Goal: Navigation & Orientation: Understand site structure

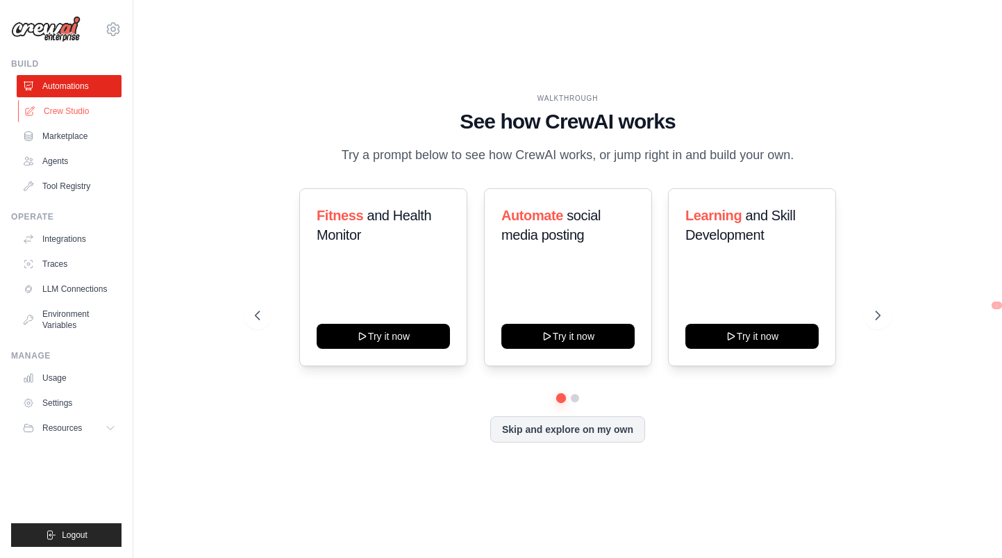
click at [59, 108] on link "Crew Studio" at bounding box center [70, 111] width 105 height 22
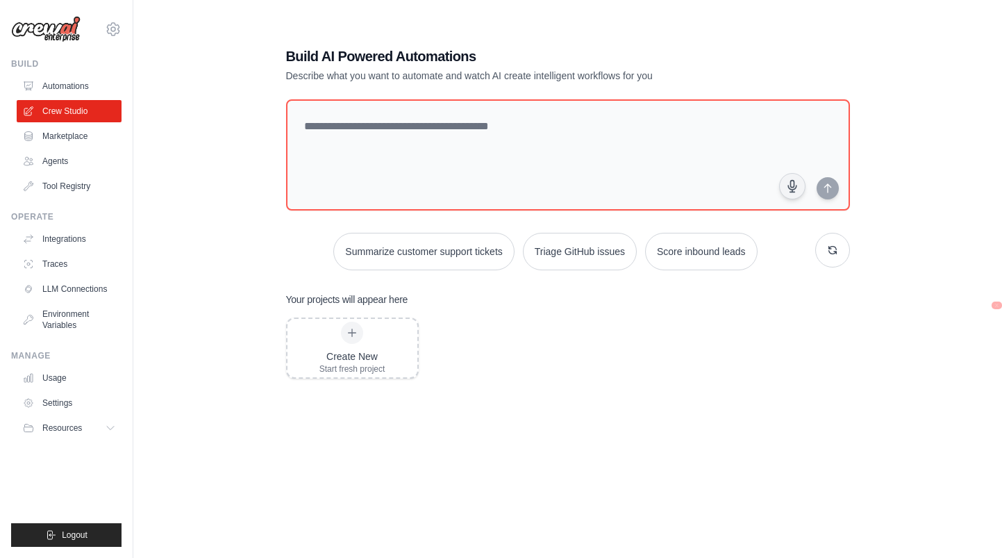
click at [47, 32] on img at bounding box center [45, 29] width 69 height 26
click at [54, 30] on img at bounding box center [45, 29] width 69 height 26
click at [69, 162] on link "Agents" at bounding box center [70, 161] width 105 height 22
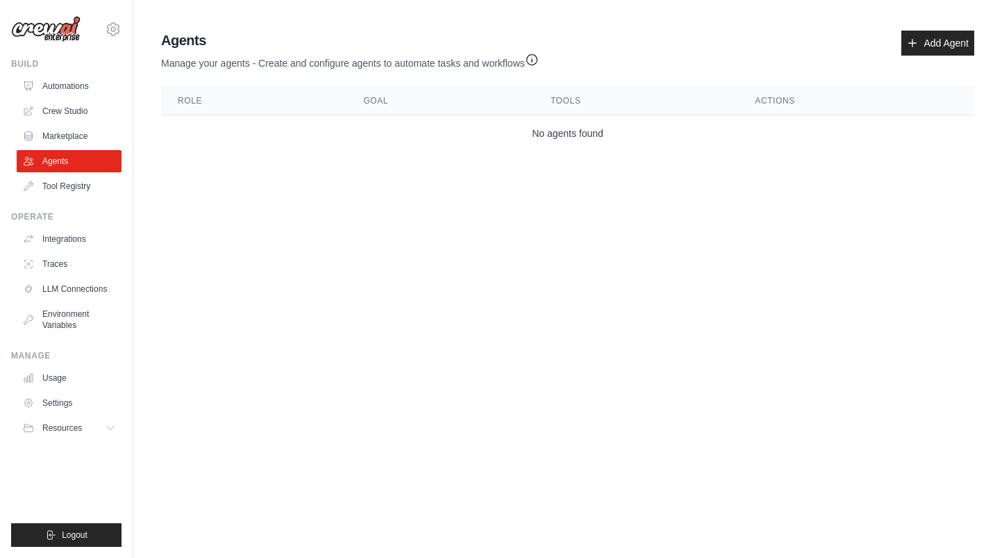
click at [69, 28] on img at bounding box center [45, 29] width 69 height 26
click at [55, 90] on link "Automations" at bounding box center [70, 86] width 105 height 22
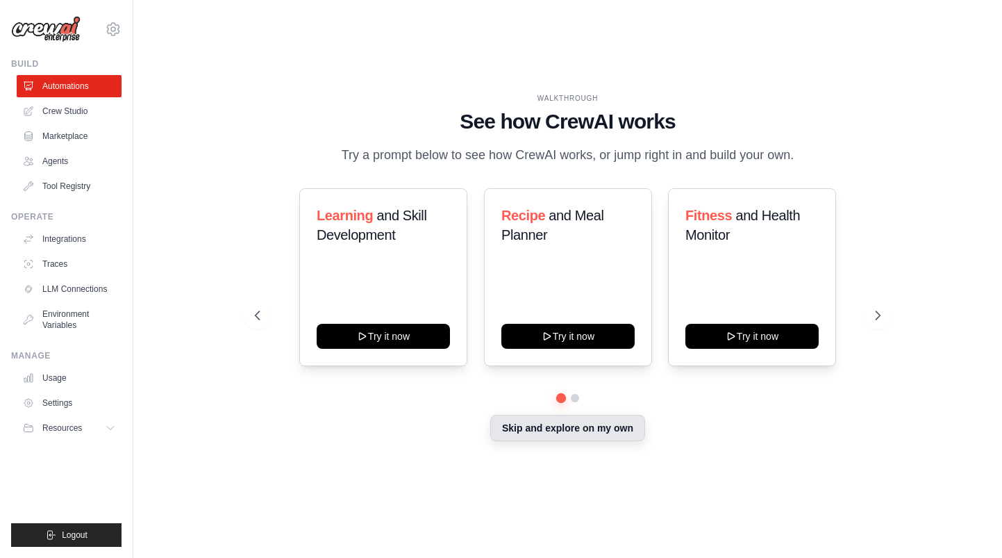
click at [551, 441] on button "Skip and explore on my own" at bounding box center [567, 428] width 155 height 26
